Goal: Task Accomplishment & Management: Use online tool/utility

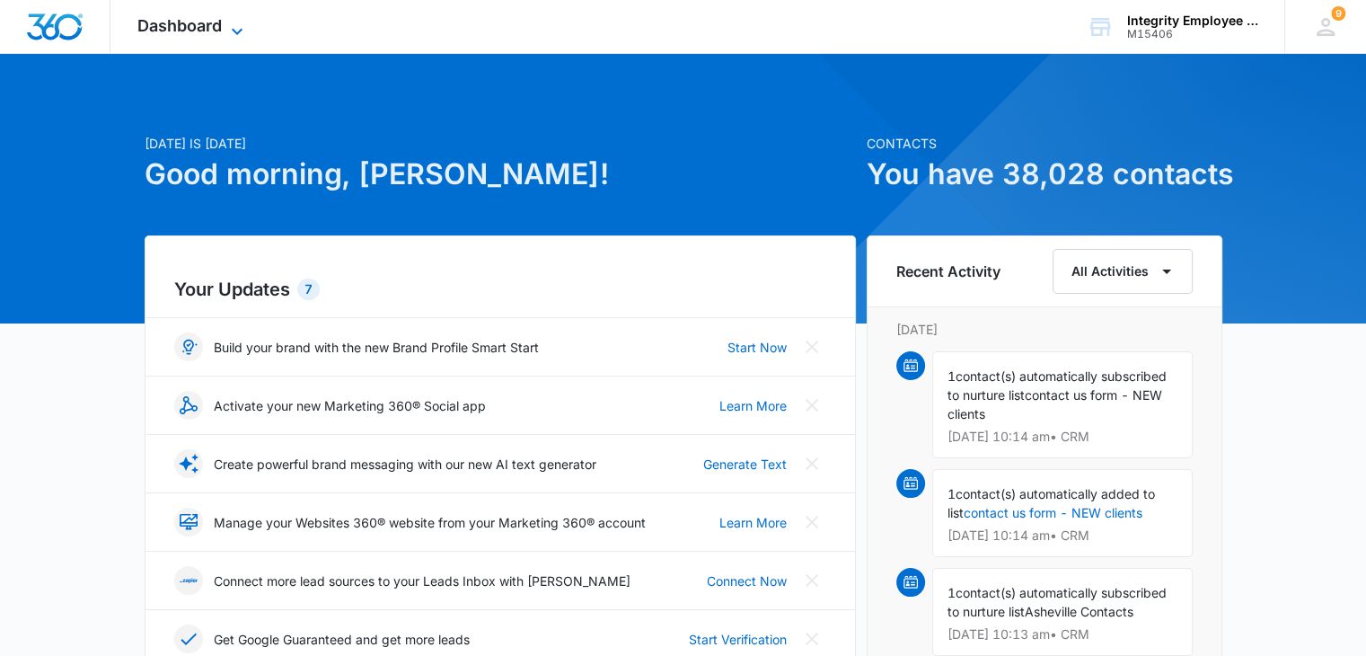
click at [236, 33] on div "Dashboard Apps Reputation Websites Forms CRM Email Social Shop Payments POS Con…" at bounding box center [192, 26] width 164 height 53
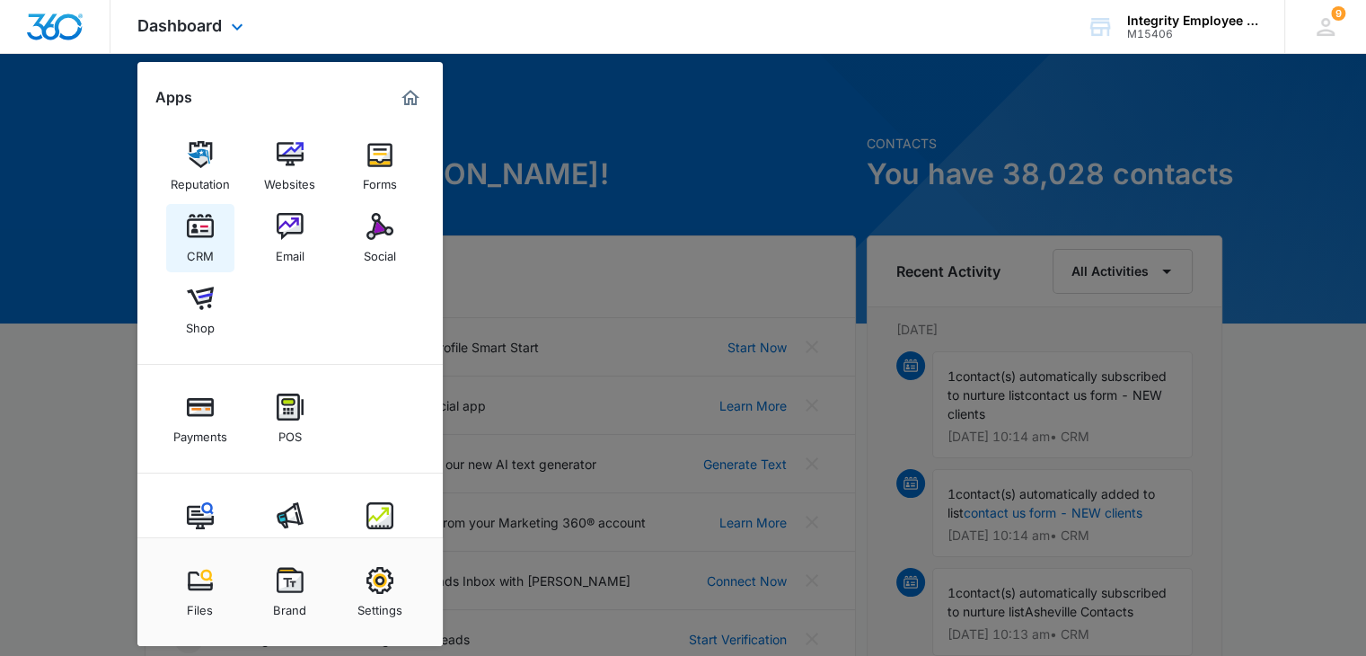
click at [201, 253] on div "CRM" at bounding box center [200, 251] width 27 height 23
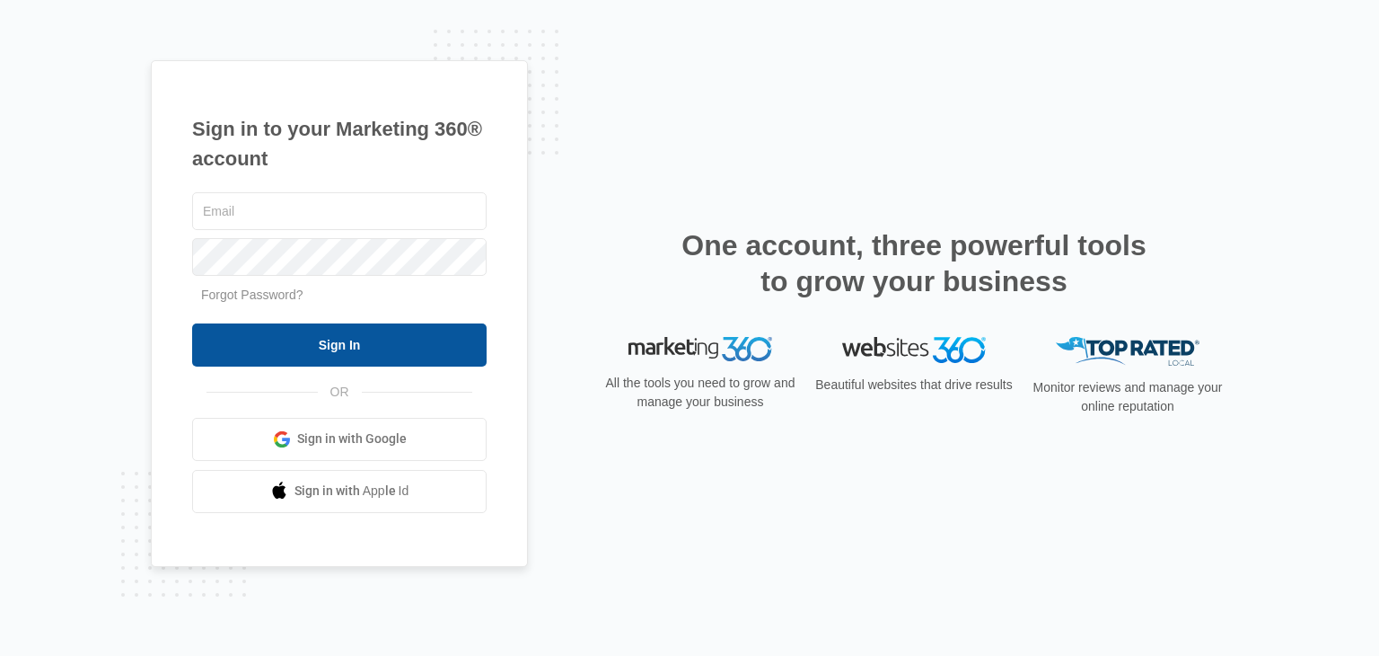
type input "[PERSON_NAME][EMAIL_ADDRESS][DOMAIN_NAME]"
click at [356, 335] on input "Sign In" at bounding box center [339, 344] width 295 height 43
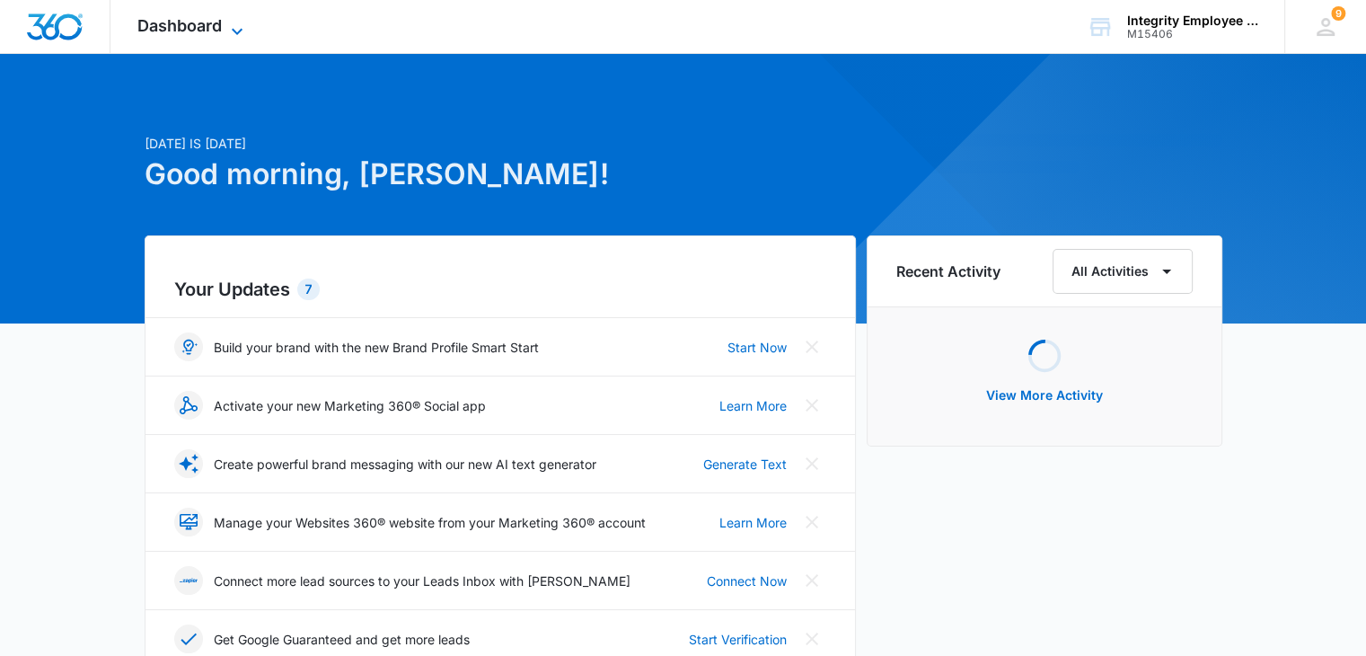
click at [241, 21] on icon at bounding box center [237, 32] width 22 height 22
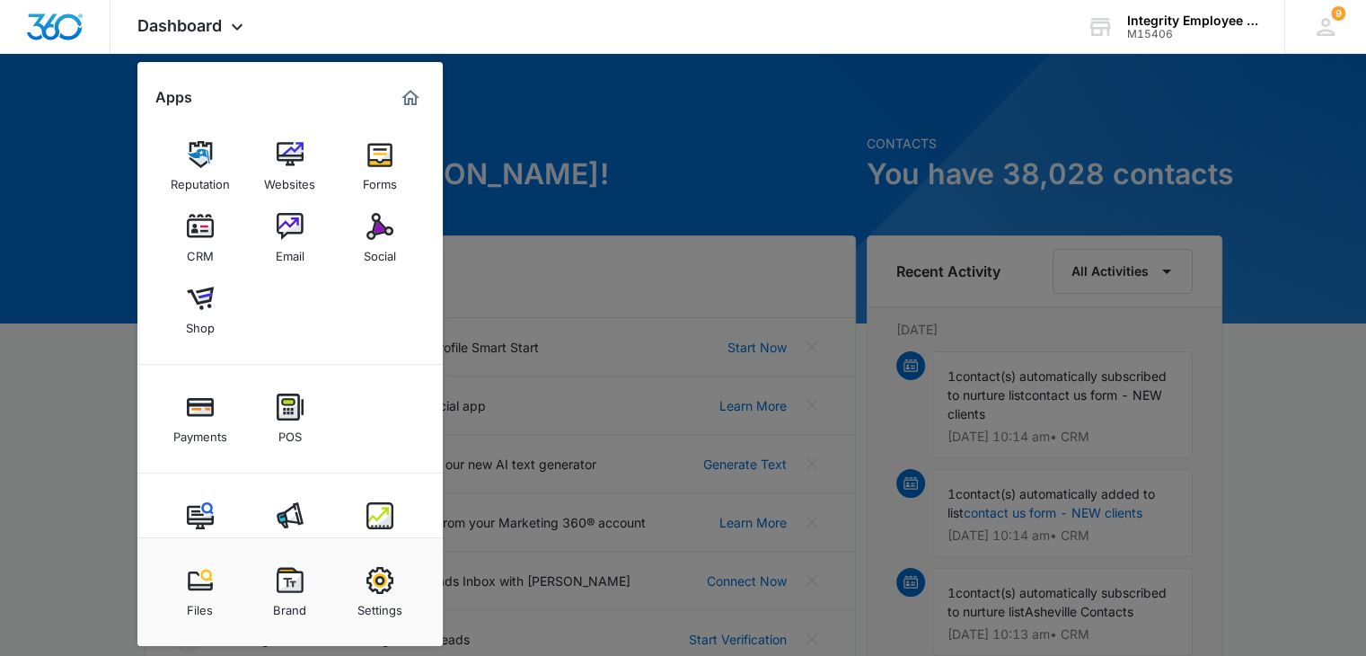
click at [188, 234] on img at bounding box center [200, 226] width 27 height 27
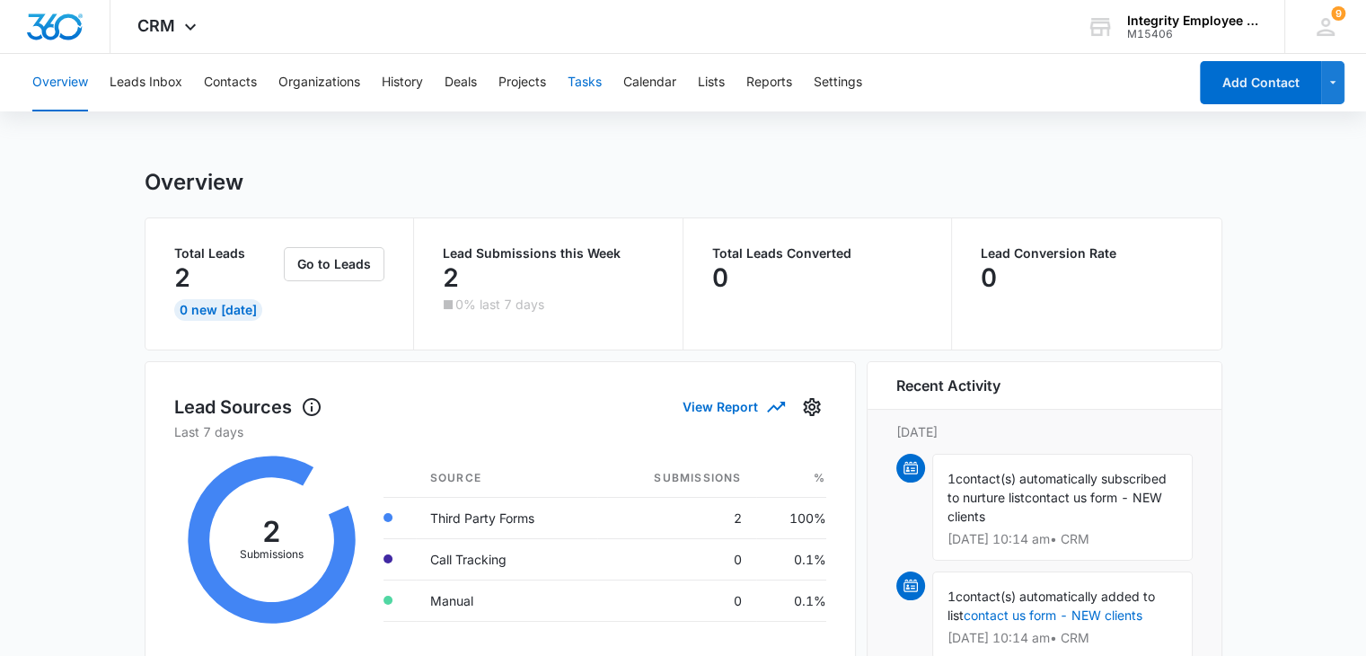
click at [594, 93] on button "Tasks" at bounding box center [585, 82] width 34 height 57
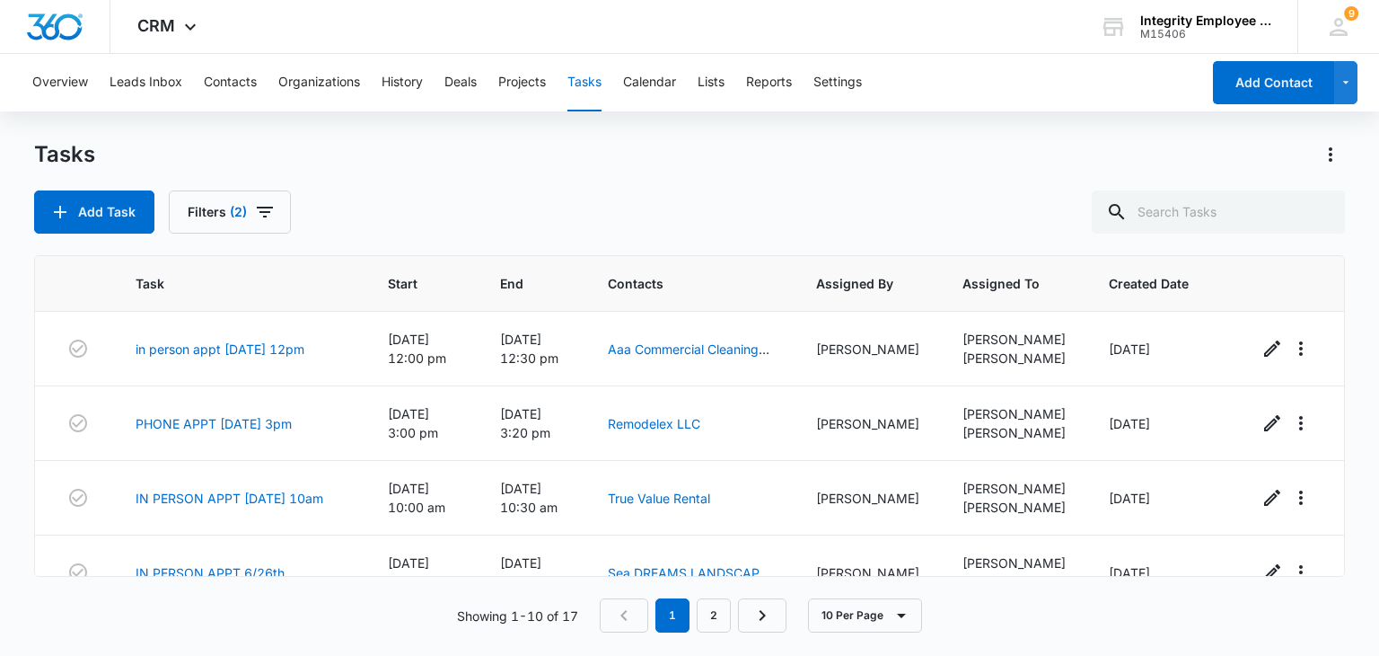
scroll to position [489, 0]
